Goal: Find specific page/section: Find specific page/section

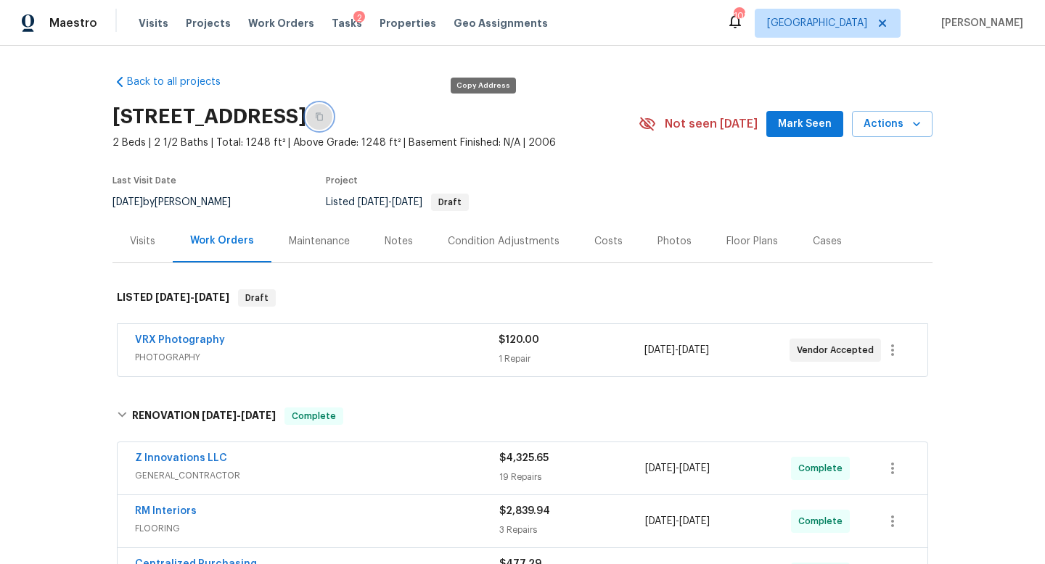
click at [324, 117] on icon "button" at bounding box center [319, 116] width 9 height 9
click at [271, 30] on div "Visits Projects Work Orders Tasks 2 Properties Geo Assignments" at bounding box center [352, 23] width 427 height 29
click at [275, 25] on span "Work Orders" at bounding box center [281, 23] width 66 height 15
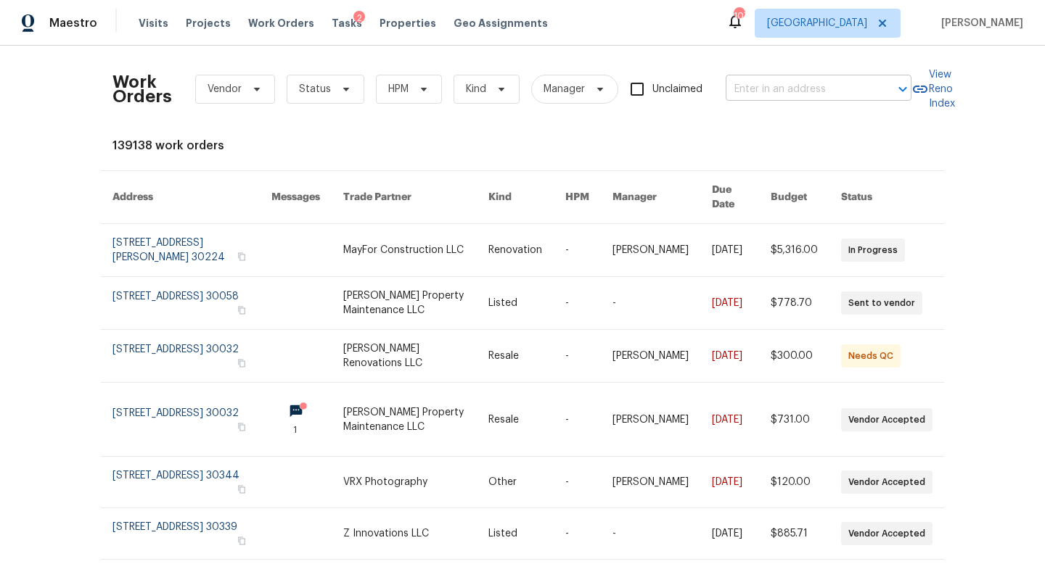
click at [756, 81] on input "text" at bounding box center [798, 89] width 145 height 22
paste input "[STREET_ADDRESS]"
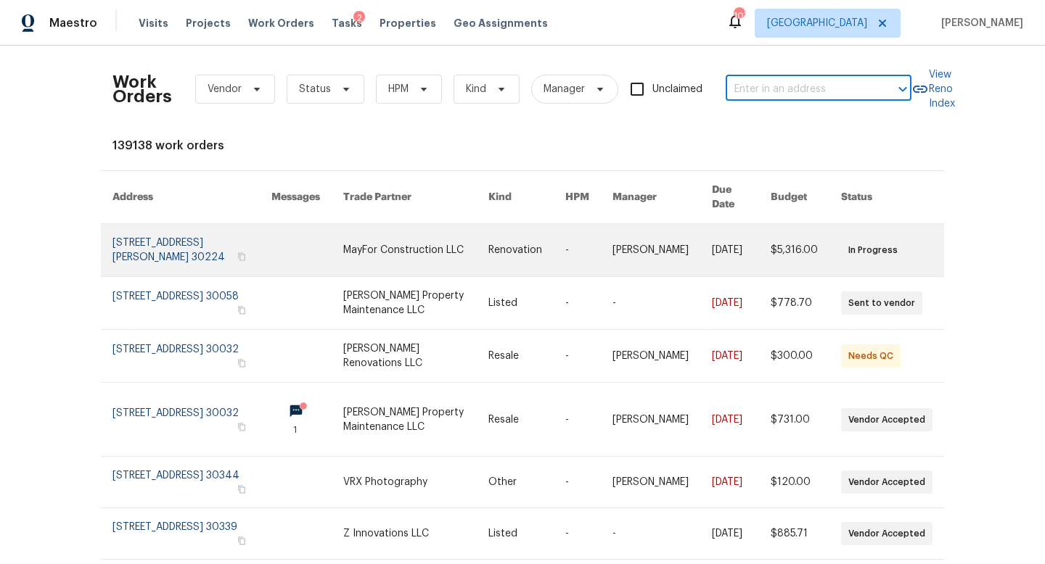
type input "[STREET_ADDRESS]"
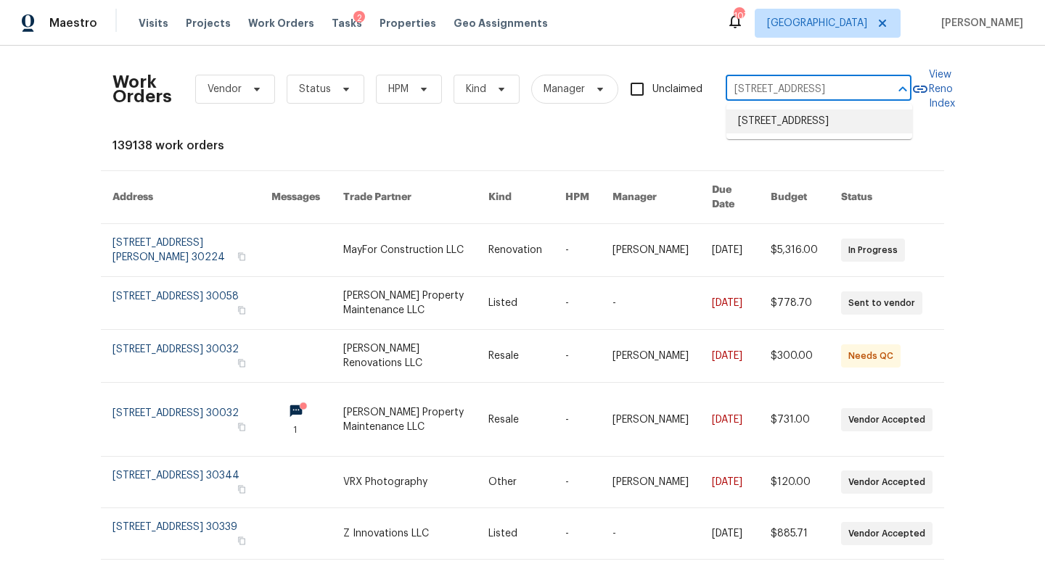
click at [779, 107] on ul "[STREET_ADDRESS]" at bounding box center [819, 122] width 186 height 36
click at [773, 129] on li "[STREET_ADDRESS]" at bounding box center [819, 122] width 186 height 24
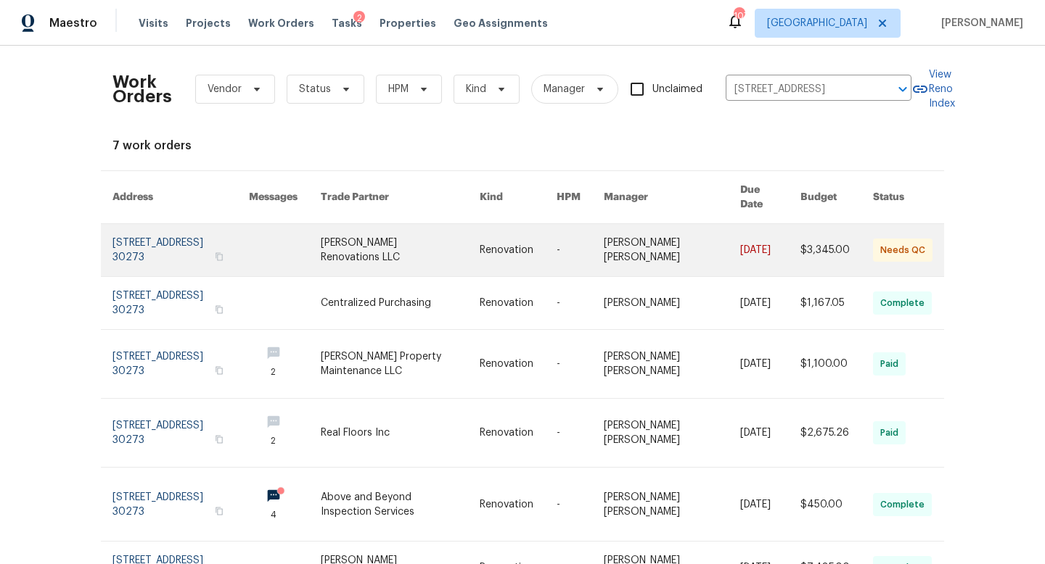
click at [126, 248] on link at bounding box center [180, 250] width 136 height 52
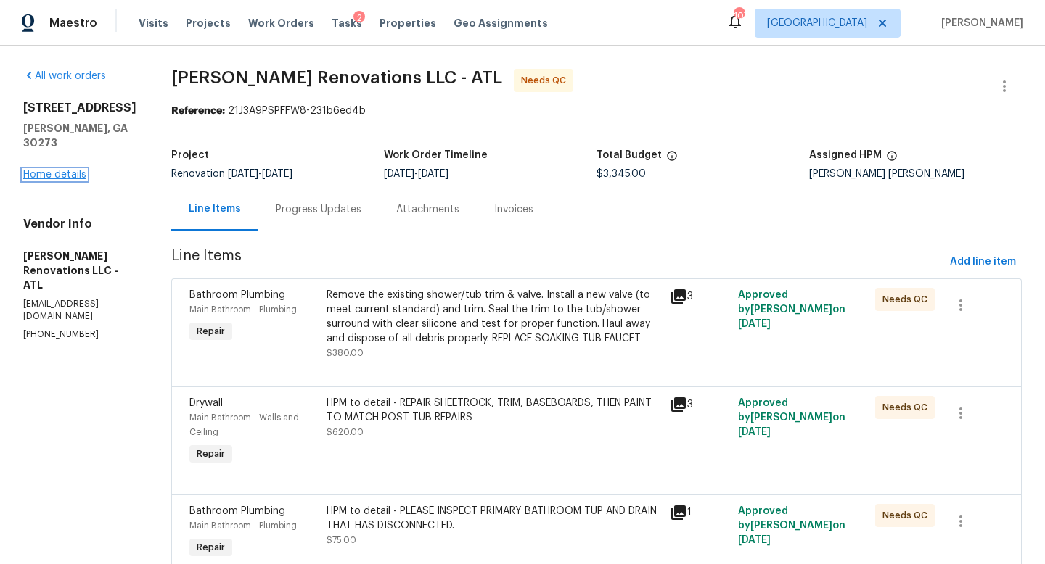
click at [70, 170] on link "Home details" at bounding box center [54, 175] width 63 height 10
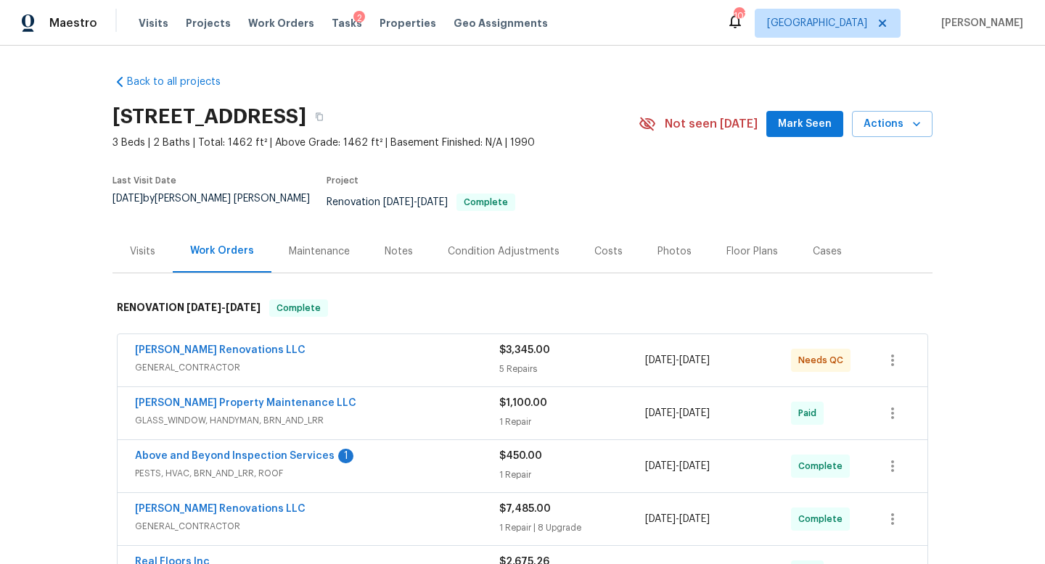
click at [596, 246] on div "Costs" at bounding box center [608, 252] width 28 height 15
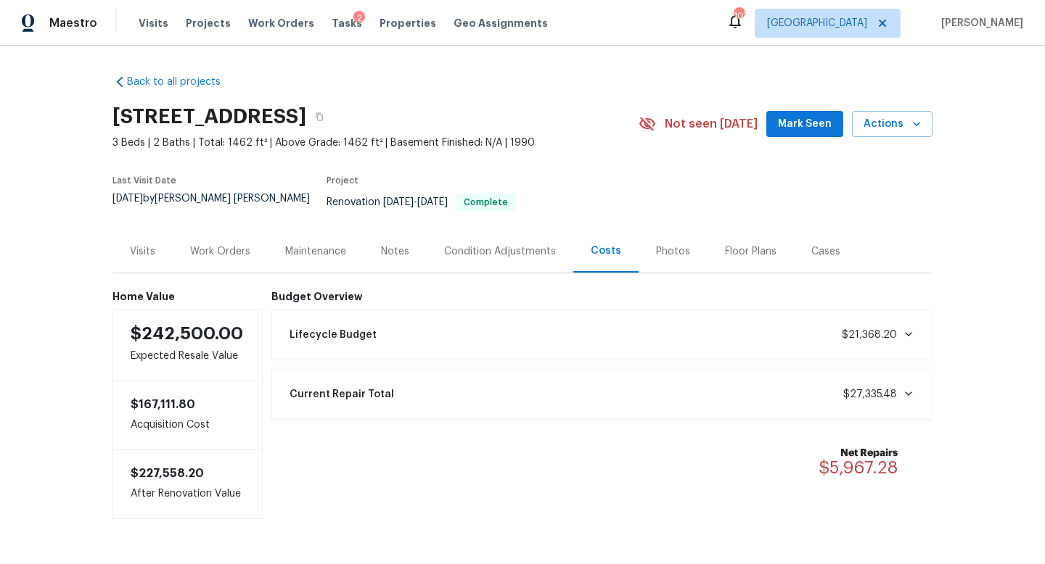
click at [229, 245] on div "Work Orders" at bounding box center [220, 252] width 60 height 15
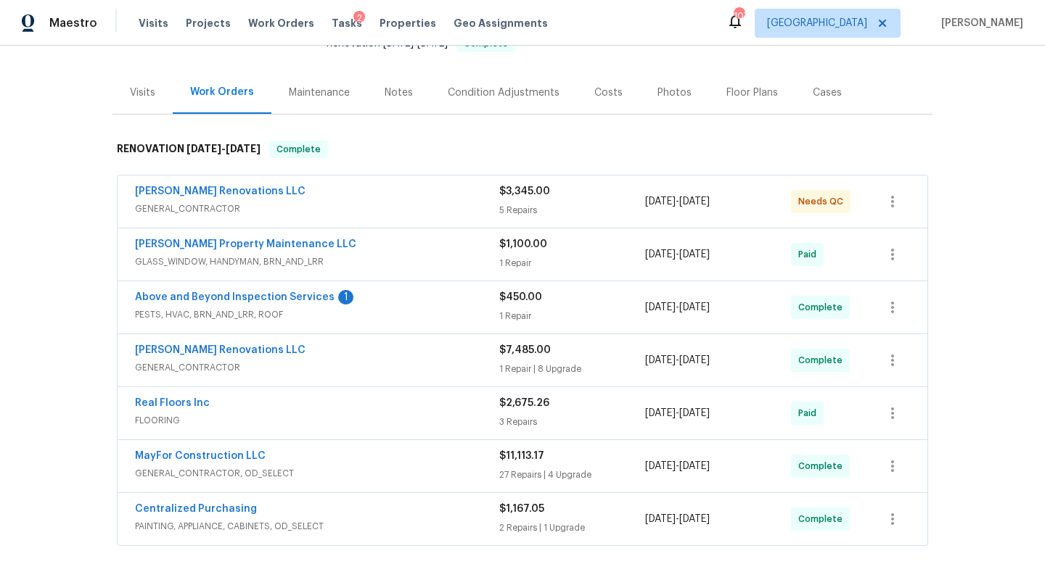
scroll to position [161, 0]
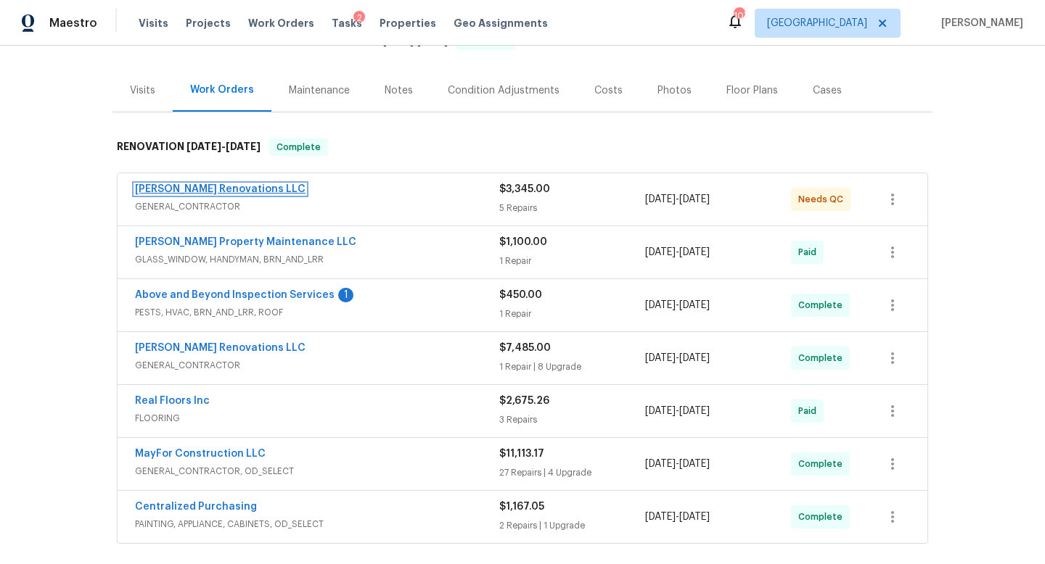
click at [232, 184] on link "[PERSON_NAME] Renovations LLC" at bounding box center [220, 189] width 171 height 10
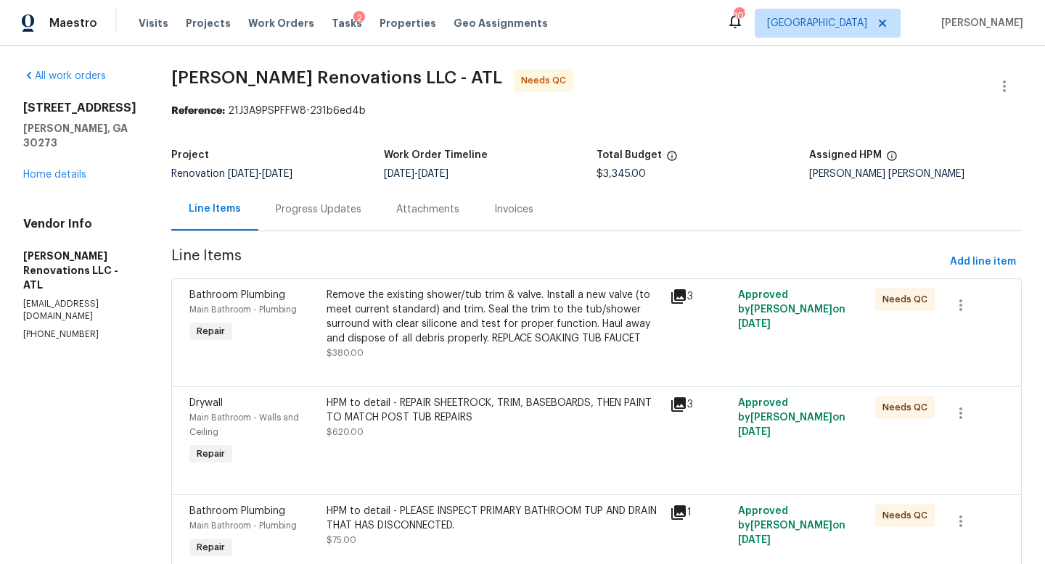
click at [77, 166] on div "[STREET_ADDRESS][PERSON_NAME] Home details" at bounding box center [79, 141] width 113 height 81
click at [75, 170] on link "Home details" at bounding box center [54, 175] width 63 height 10
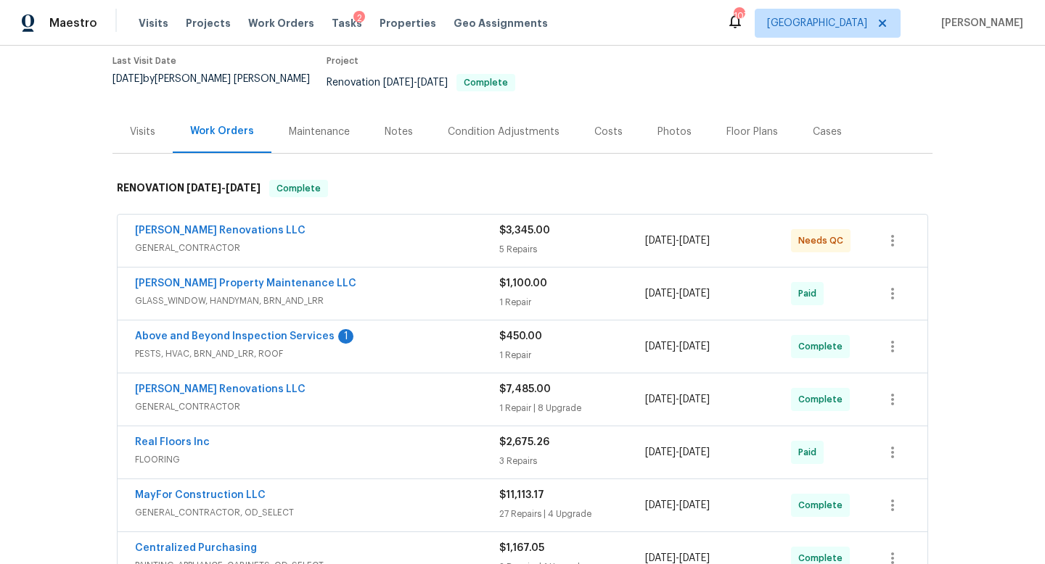
scroll to position [123, 0]
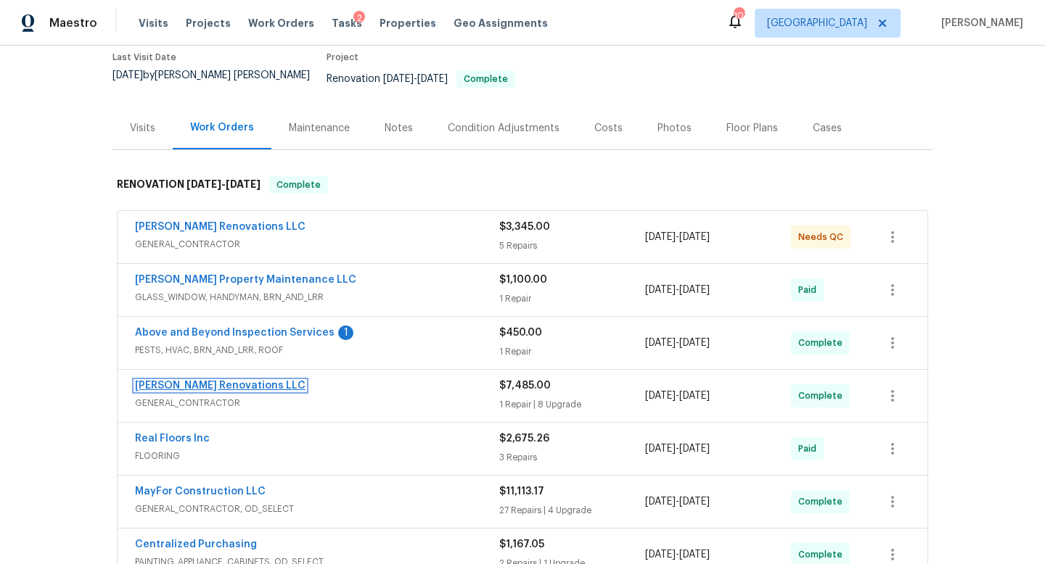
click at [193, 381] on link "[PERSON_NAME] Renovations LLC" at bounding box center [220, 386] width 171 height 10
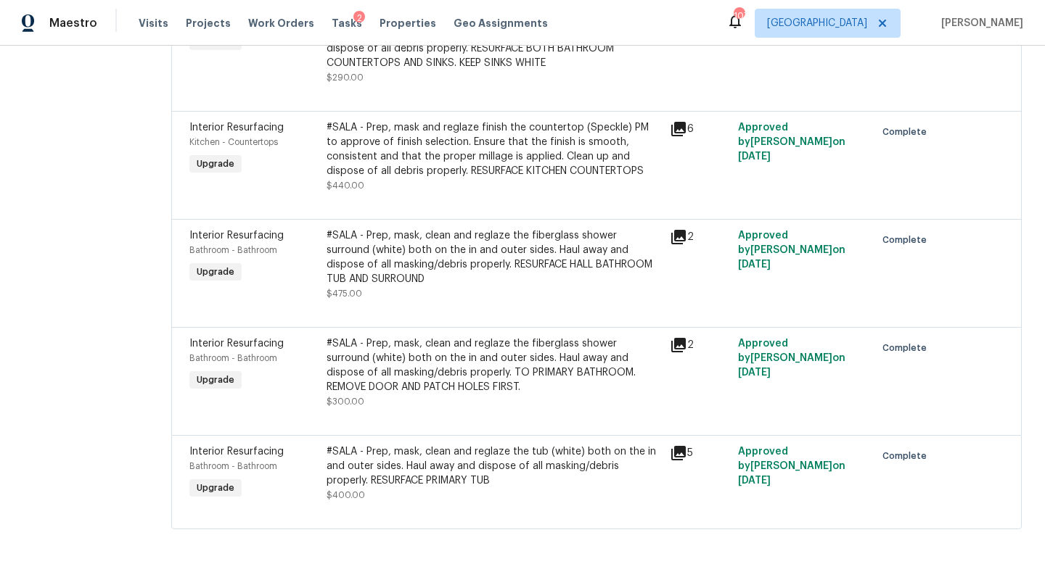
scroll to position [524, 0]
